Goal: Task Accomplishment & Management: Complete application form

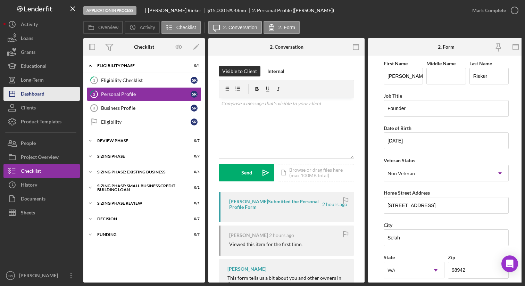
click at [44, 94] on div "Dashboard" at bounding box center [33, 95] width 24 height 16
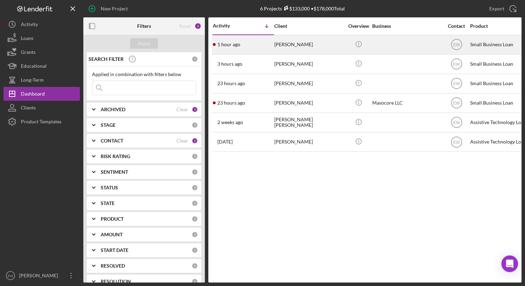
click at [289, 45] on div "[PERSON_NAME]" at bounding box center [308, 44] width 69 height 18
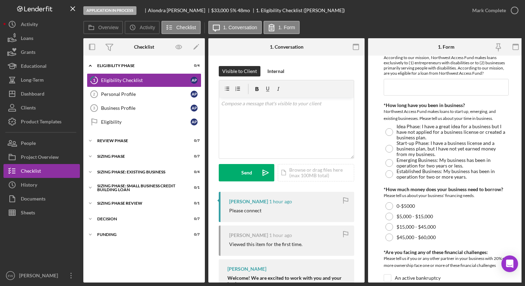
scroll to position [270, 0]
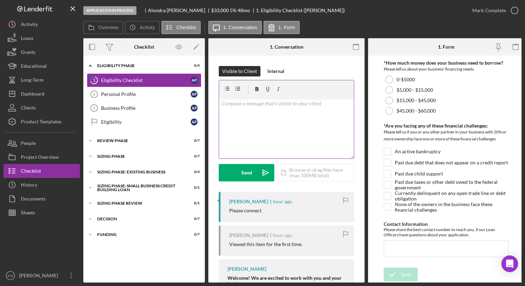
click at [283, 124] on div "v Color teal Color pink Remove color Add row above Add row below Add column bef…" at bounding box center [286, 127] width 135 height 61
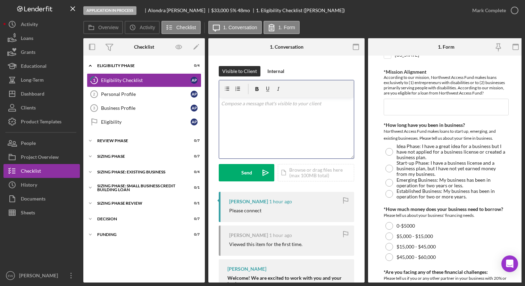
scroll to position [0, 0]
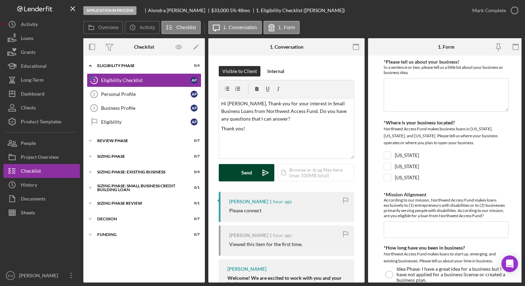
click at [239, 169] on button "Send Icon/icon-invite-send" at bounding box center [247, 172] width 56 height 17
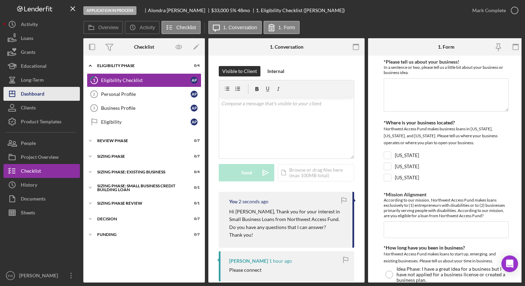
click at [45, 92] on button "Icon/Dashboard Dashboard" at bounding box center [41, 94] width 76 height 14
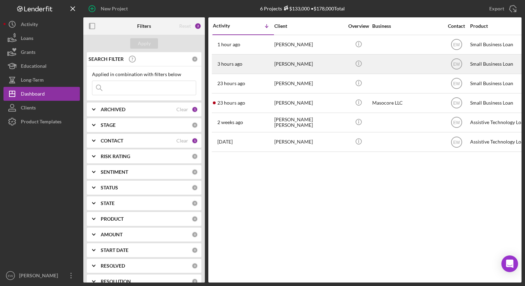
click at [257, 62] on div "3 hours ago [PERSON_NAME]" at bounding box center [243, 64] width 61 height 18
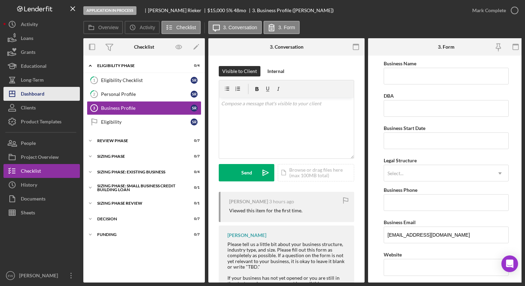
click at [46, 88] on button "Icon/Dashboard Dashboard" at bounding box center [41, 94] width 76 height 14
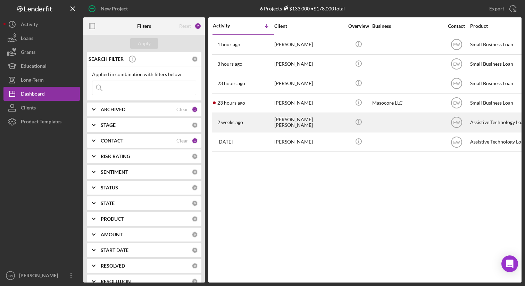
click at [271, 126] on div "[DATE] [PERSON_NAME] [PERSON_NAME]" at bounding box center [243, 122] width 61 height 18
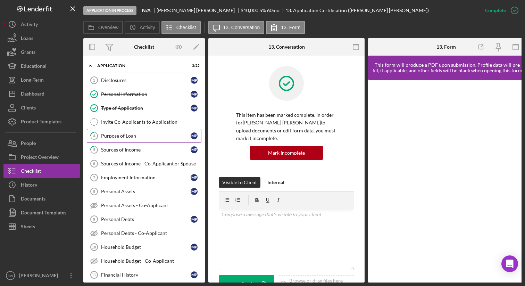
click at [153, 140] on link "4 Purpose of Loan M P" at bounding box center [144, 136] width 114 height 14
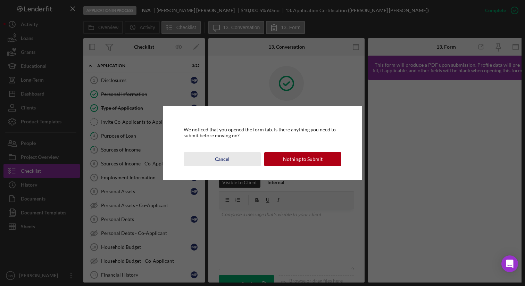
click at [219, 155] on div "Cancel" at bounding box center [222, 159] width 15 height 14
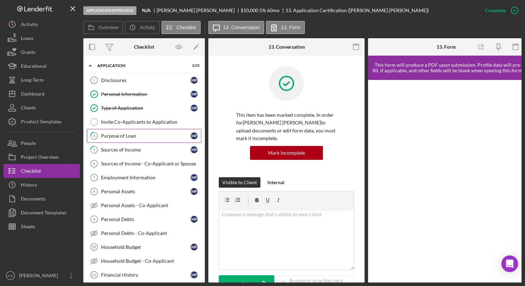
click at [120, 132] on link "4 Purpose of Loan M P" at bounding box center [144, 136] width 114 height 14
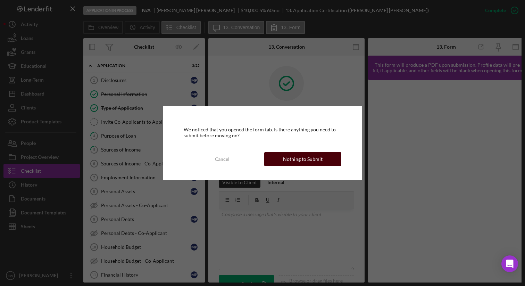
click at [282, 156] on button "Nothing to Submit" at bounding box center [302, 159] width 77 height 14
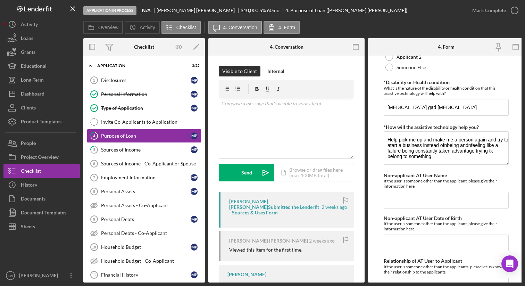
scroll to position [659, 0]
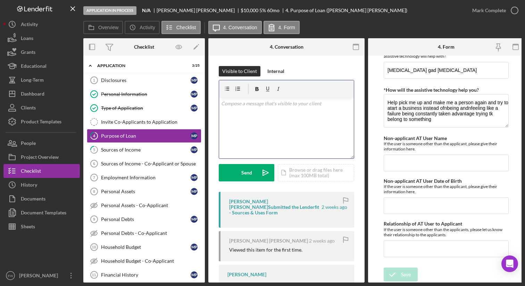
click at [277, 111] on div "v Color teal Color pink Remove color Add row above Add row below Add column bef…" at bounding box center [286, 127] width 135 height 61
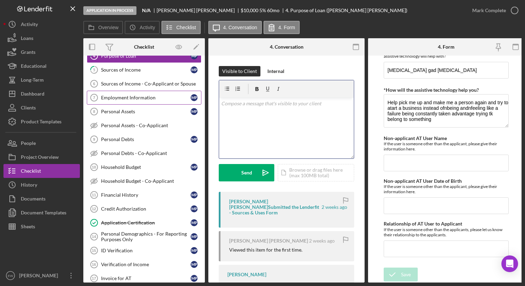
scroll to position [81, 0]
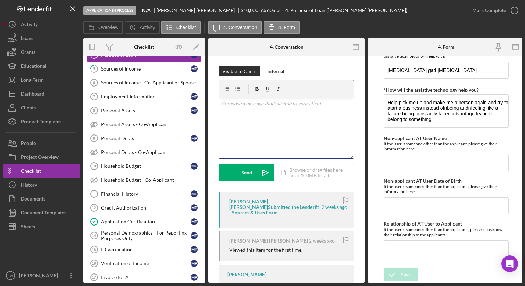
click at [246, 106] on p at bounding box center [286, 104] width 131 height 8
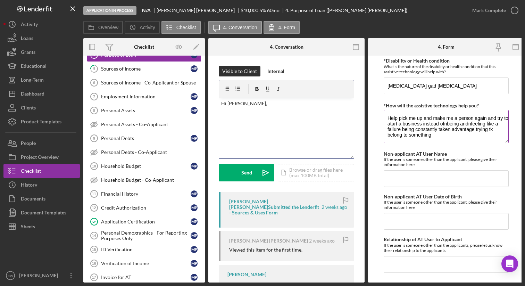
scroll to position [659, 0]
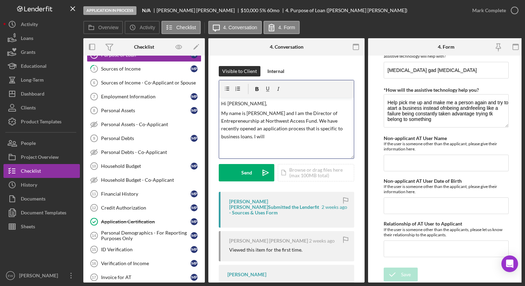
click at [269, 135] on p "My name is [PERSON_NAME] and I am the Director of Entrepreneurship at Northwest…" at bounding box center [286, 124] width 131 height 31
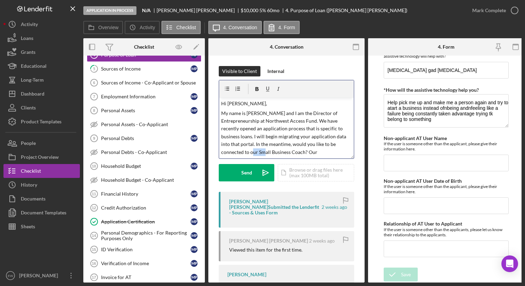
drag, startPoint x: 257, startPoint y: 154, endPoint x: 249, endPoint y: 154, distance: 8.7
click at [249, 154] on p "My name is [PERSON_NAME] and I am the Director of Entrepreneurship at Northwest…" at bounding box center [286, 132] width 131 height 46
click at [317, 151] on p "My name is [PERSON_NAME] and I am the Director of Entrepreneurship at Northwest…" at bounding box center [286, 132] width 131 height 46
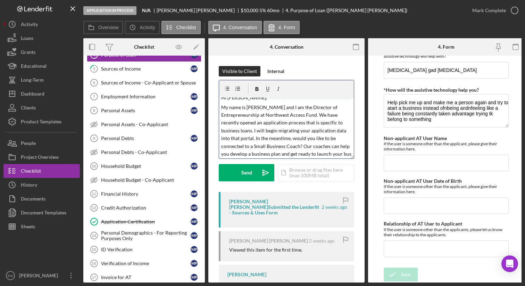
scroll to position [14, 0]
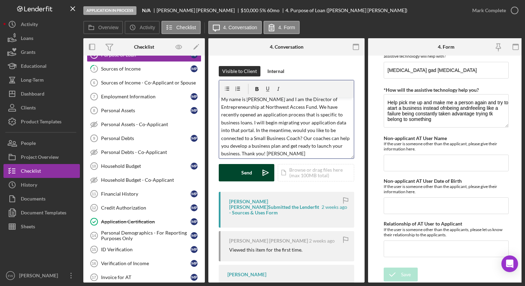
click at [233, 177] on button "Send Icon/icon-invite-send" at bounding box center [247, 172] width 56 height 17
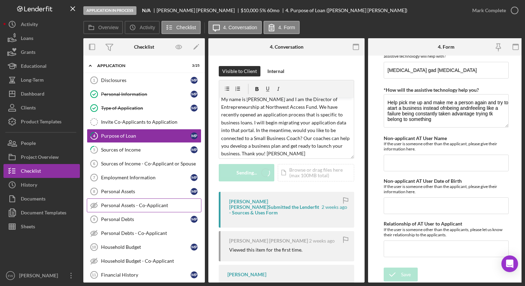
scroll to position [0, 0]
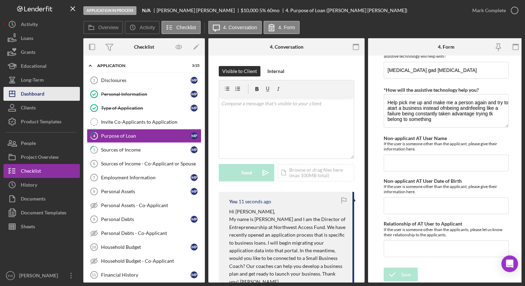
click at [41, 98] on div "Dashboard" at bounding box center [33, 95] width 24 height 16
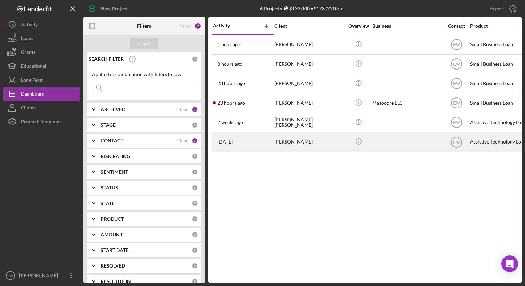
click at [232, 139] on time "[DATE]" at bounding box center [224, 142] width 15 height 6
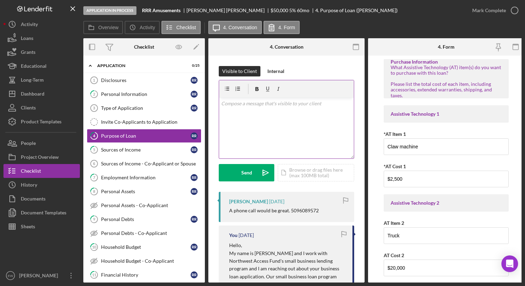
click at [244, 110] on div "v Color teal Color pink Remove color Add row above Add row below Add column bef…" at bounding box center [286, 127] width 135 height 61
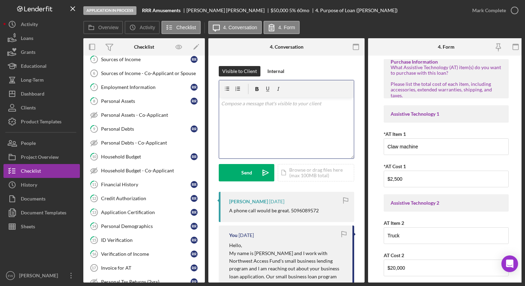
scroll to position [91, 0]
click at [144, 197] on div "Credit Authorization" at bounding box center [146, 198] width 90 height 6
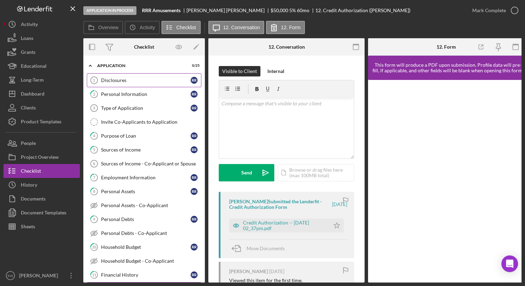
click at [141, 77] on div "Disclosures" at bounding box center [146, 80] width 90 height 6
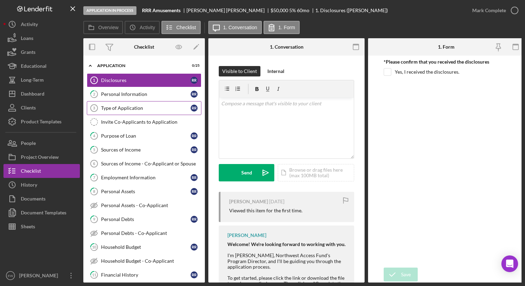
click at [156, 109] on div "Type of Application" at bounding box center [146, 108] width 90 height 6
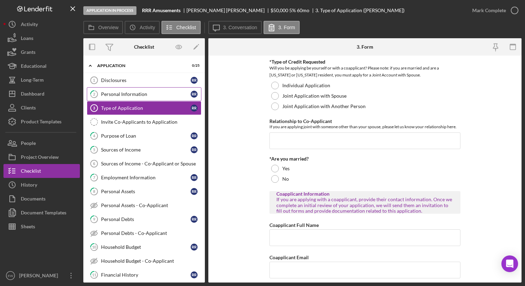
click at [155, 98] on link "2 Personal Information R R" at bounding box center [144, 94] width 114 height 14
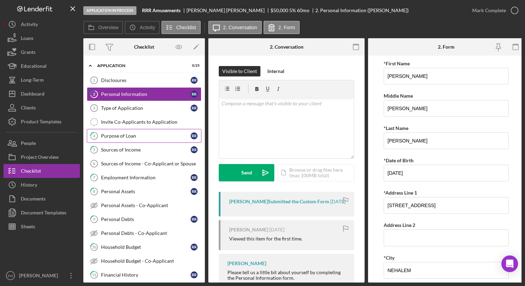
click at [159, 139] on link "4 Purpose of Loan R R" at bounding box center [144, 136] width 114 height 14
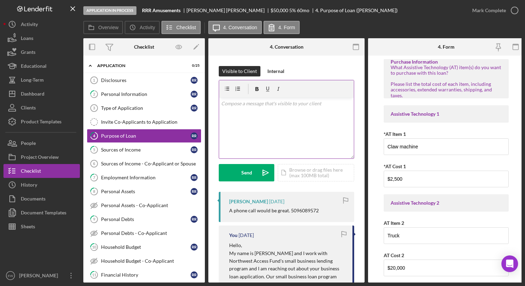
click at [244, 110] on div "v Color teal Color pink Remove color Add row above Add row below Add column bef…" at bounding box center [286, 127] width 135 height 61
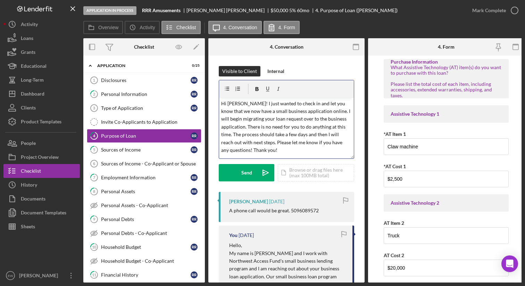
scroll to position [6, 0]
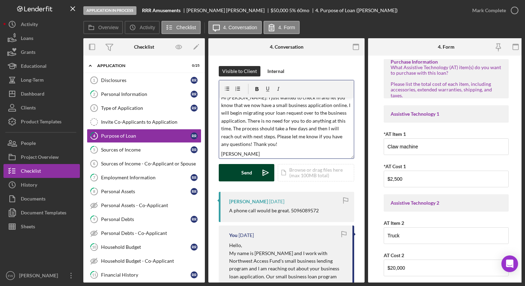
click at [243, 170] on div "Send" at bounding box center [246, 172] width 11 height 17
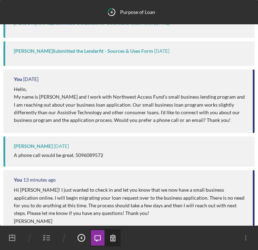
scroll to position [0, 0]
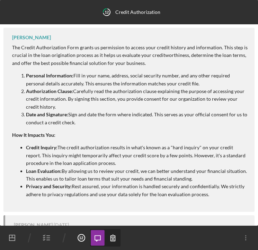
scroll to position [86, 0]
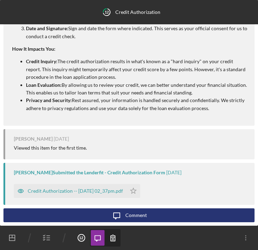
click at [9, 238] on polygon "button" at bounding box center [12, 238] width 6 height 6
